Goal: Check status: Check status

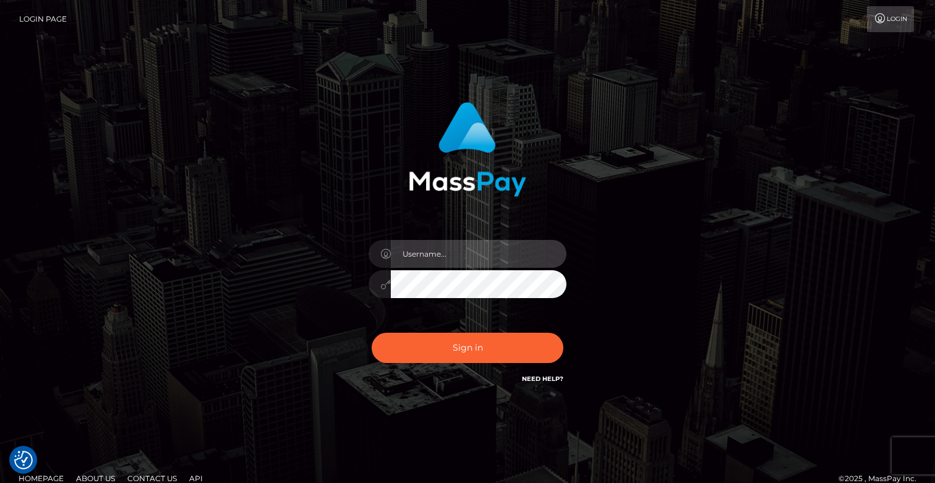
type input "ebellune"
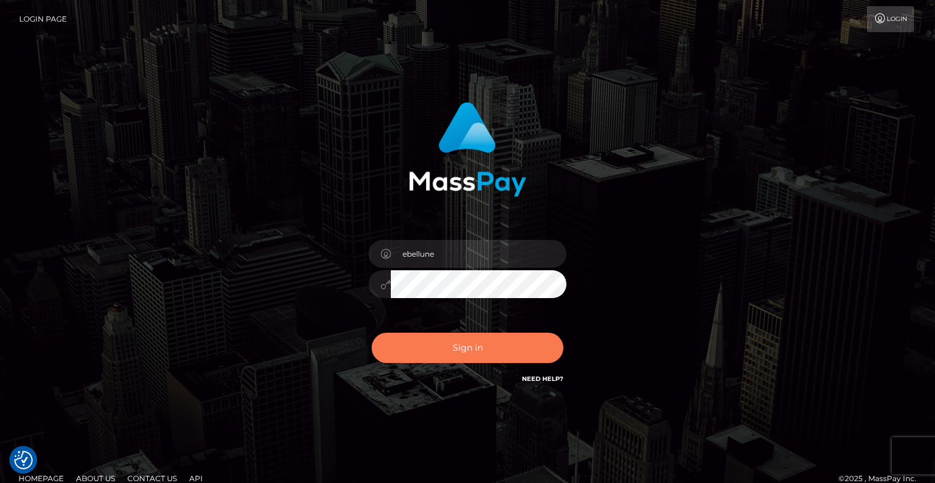
click at [466, 343] on button "Sign in" at bounding box center [468, 348] width 192 height 30
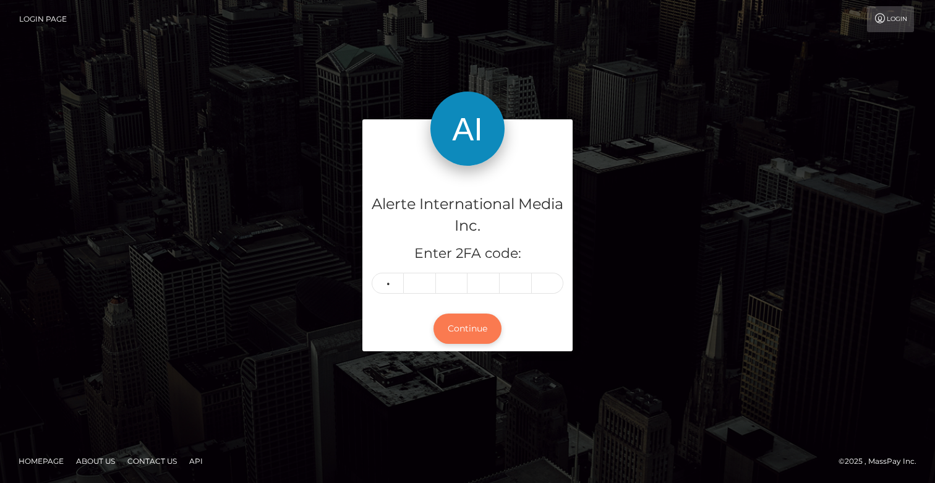
type input "7"
type input "8"
type input "2"
type input "7"
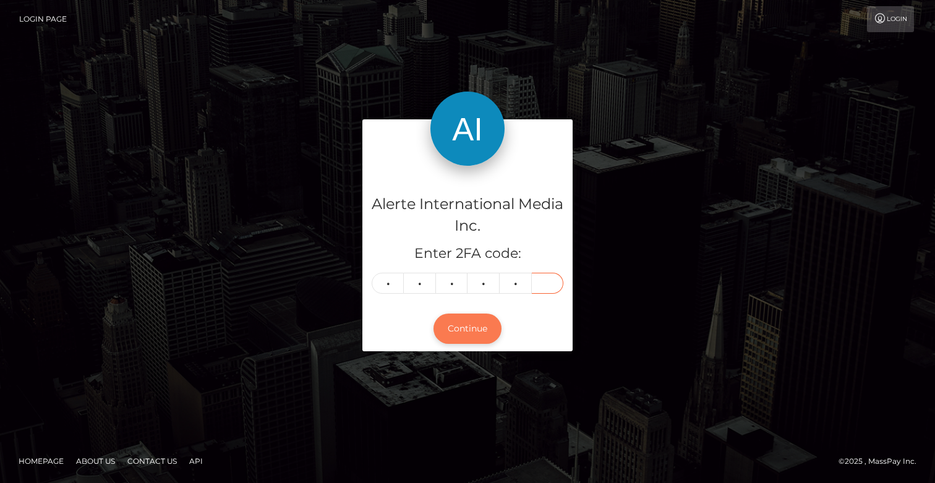
type input "7"
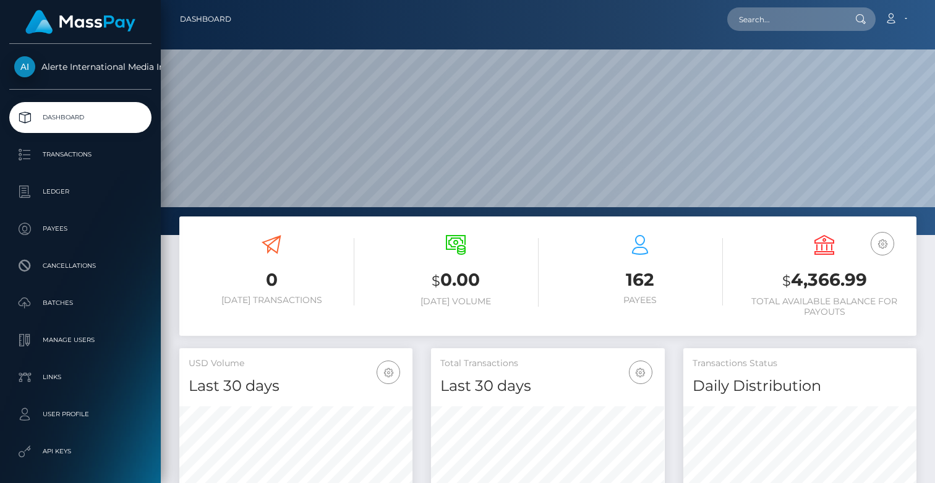
scroll to position [218, 234]
click at [67, 155] on p "Transactions" at bounding box center [80, 154] width 132 height 19
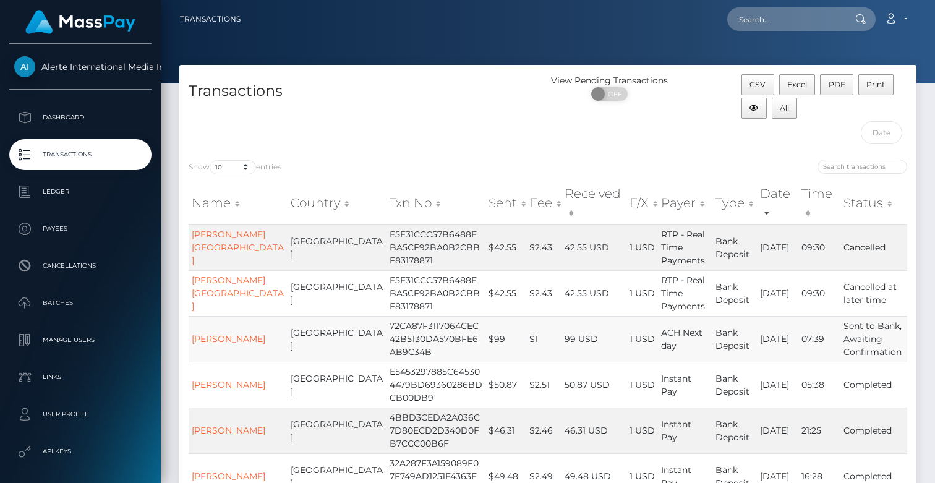
click at [221, 320] on td "ALVINIQUE BROWN" at bounding box center [238, 339] width 99 height 46
click at [222, 333] on link "ALVINIQUE BROWN" at bounding box center [229, 338] width 74 height 11
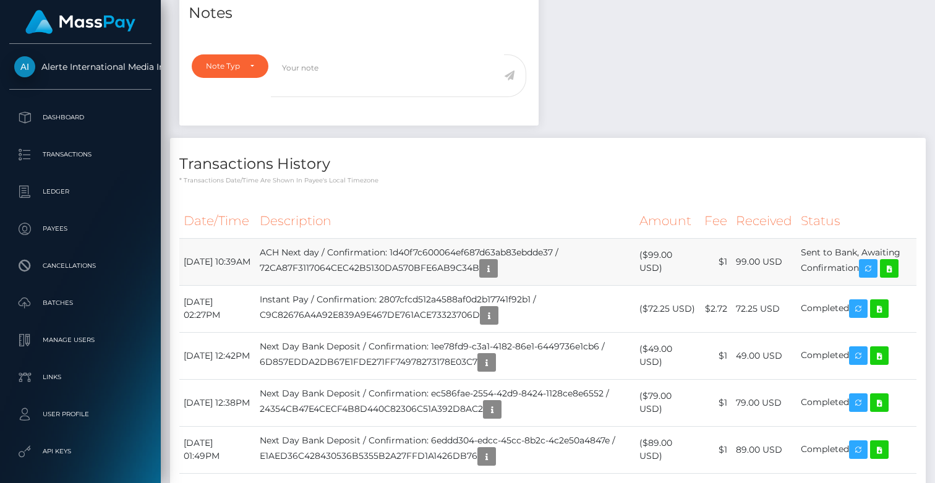
scroll to position [419, 0]
click at [496, 276] on icon "button" at bounding box center [488, 267] width 15 height 15
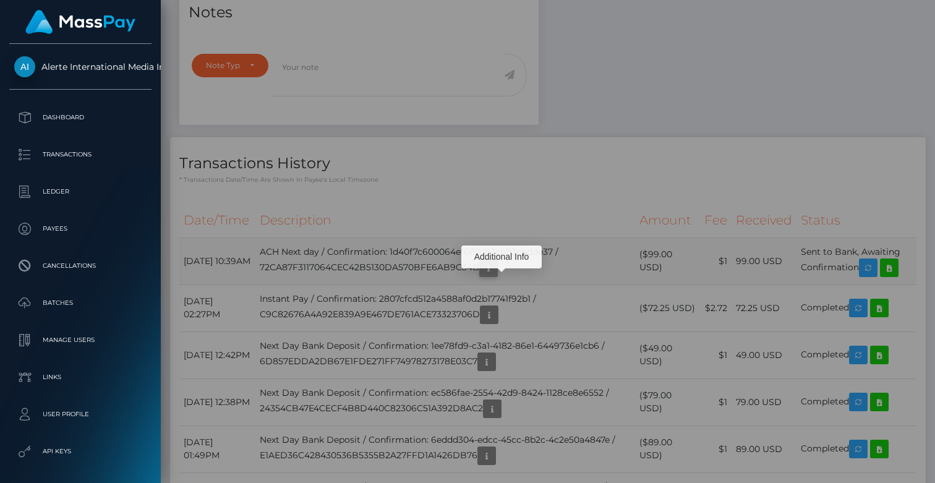
scroll to position [0, 0]
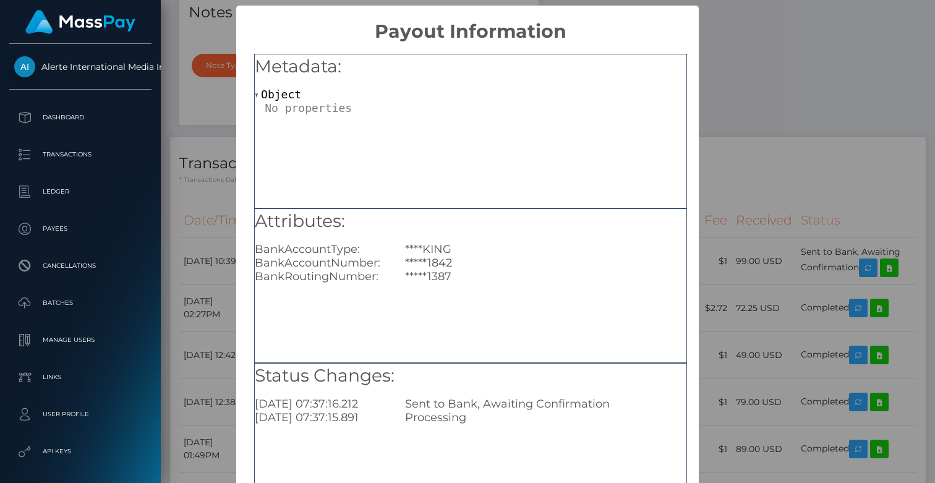
click at [735, 90] on div "× Payout Information Metadata: Object Attributes: BankAccountType: ****KING Ban…" at bounding box center [467, 241] width 935 height 483
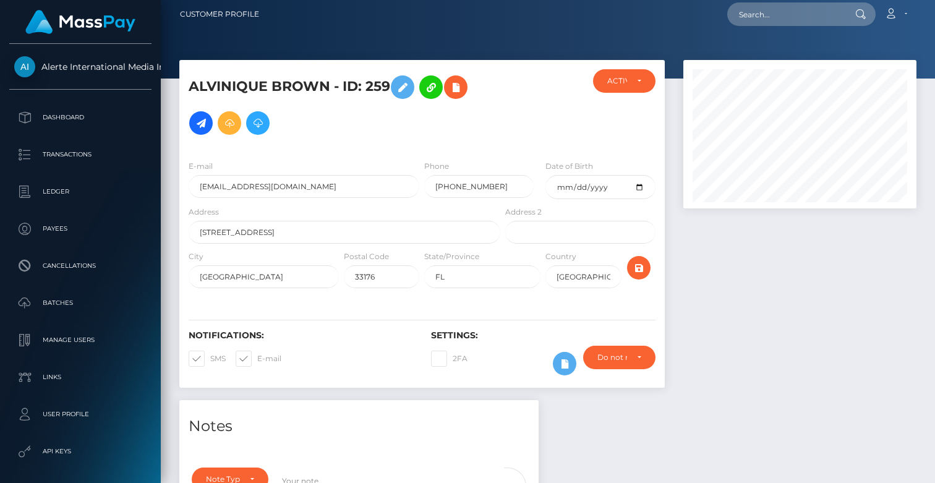
scroll to position [4, 0]
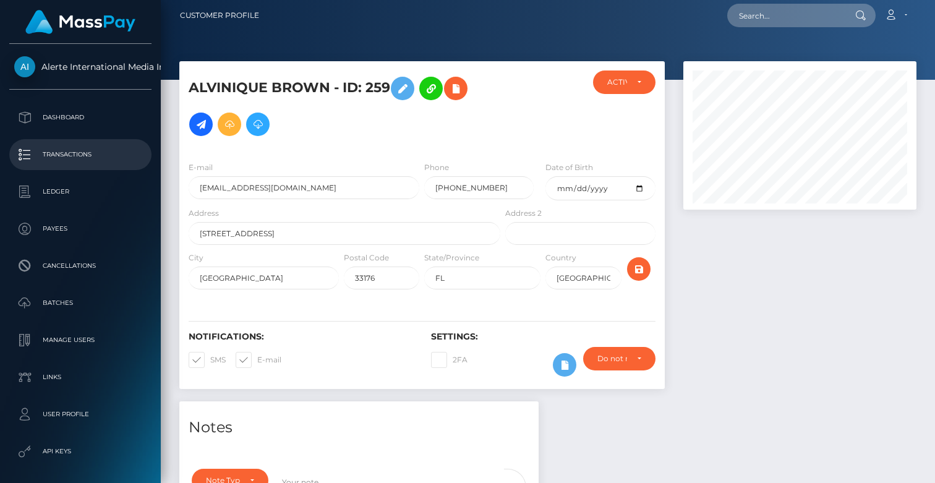
click at [62, 155] on p "Transactions" at bounding box center [80, 154] width 132 height 19
